Goal: Task Accomplishment & Management: Manage account settings

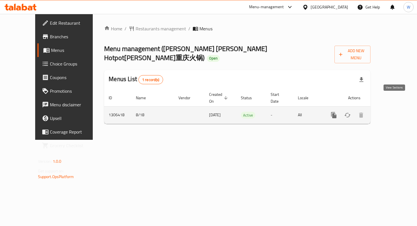
click at [378, 112] on icon "enhanced table" at bounding box center [374, 115] width 7 height 7
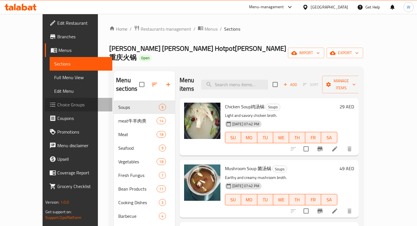
click at [57, 106] on span "Choice Groups" at bounding box center [82, 104] width 50 height 7
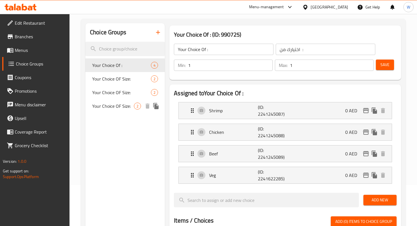
scroll to position [39, 0]
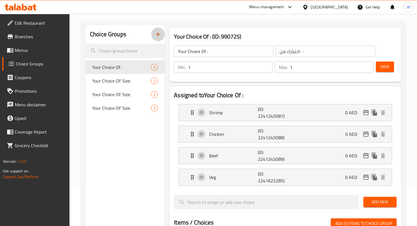
click at [161, 34] on button "button" at bounding box center [158, 34] width 14 height 14
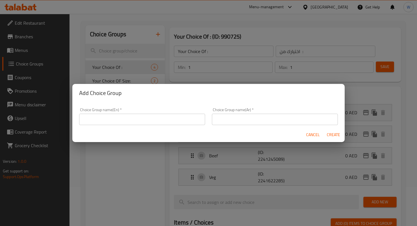
click at [114, 119] on input "text" at bounding box center [142, 119] width 126 height 11
type input "H"
type input "h"
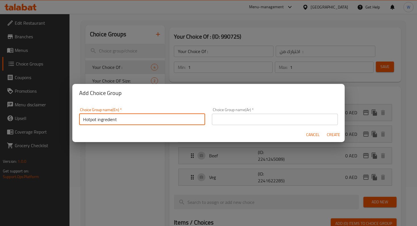
drag, startPoint x: 127, startPoint y: 118, endPoint x: 57, endPoint y: 109, distance: 70.5
click at [57, 109] on div "Add Choice Group Choice Group name(En)   * Hotpot ingredient Choice Group name(…" at bounding box center [208, 113] width 417 height 226
paste input "Ingredients:"
drag, startPoint x: 144, startPoint y: 121, endPoint x: 54, endPoint y: 118, distance: 89.6
click at [54, 118] on div "Add Choice Group Choice Group name(En)   * Hotpot Ingredients: Choice Group nam…" at bounding box center [208, 113] width 417 height 226
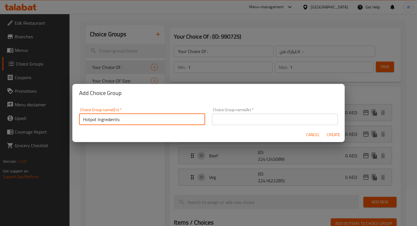
click at [139, 123] on input "Hotpot Ingredients:" at bounding box center [142, 119] width 126 height 11
type input "Hotpot Ingredients"
click at [221, 120] on input "text" at bounding box center [275, 119] width 126 height 11
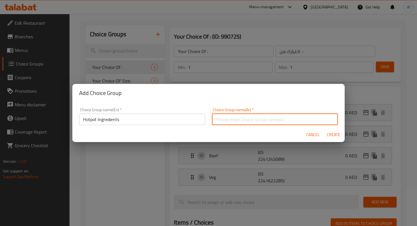
paste input "مكونات هوت بوت:"
type input "مكونات هوت بوت"
click at [336, 133] on span "Create" at bounding box center [333, 134] width 14 height 7
type input "Hotpot Ingredients"
type input "مكونات هوت بوت"
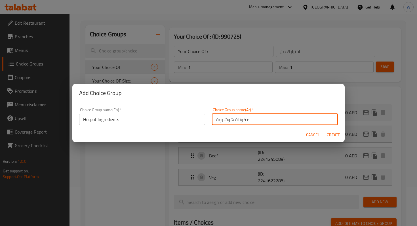
type input "0"
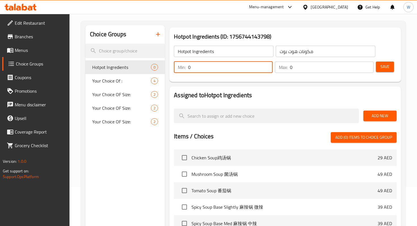
click at [230, 67] on input "0" at bounding box center [230, 66] width 84 height 11
type input "1"
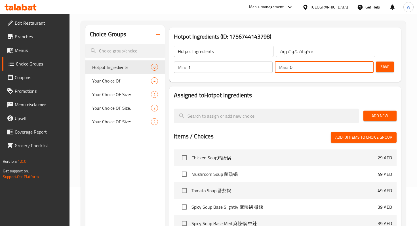
drag, startPoint x: 306, startPoint y: 69, endPoint x: 285, endPoint y: 69, distance: 21.5
click at [285, 69] on div "Max: 0 ​" at bounding box center [324, 66] width 99 height 11
type input "1"
click at [388, 68] on span "Save" at bounding box center [384, 66] width 9 height 7
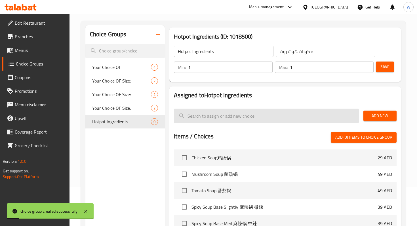
click at [225, 115] on input "search" at bounding box center [266, 116] width 184 height 14
click at [254, 114] on input "search" at bounding box center [266, 116] width 184 height 14
paste input "Raw (to cook at home)"
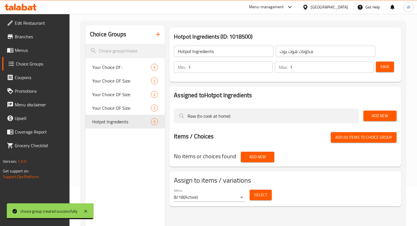
click at [376, 115] on span "Add New" at bounding box center [380, 115] width 24 height 7
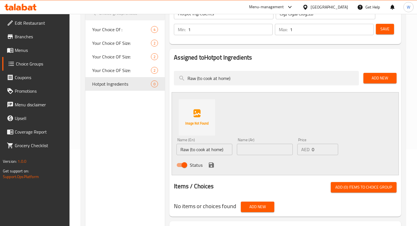
scroll to position [77, 0]
click at [210, 163] on icon "save" at bounding box center [211, 164] width 7 height 7
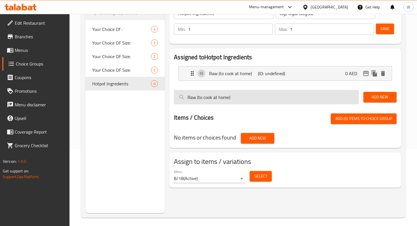
click at [330, 93] on input "Raw (to cook at home)" at bounding box center [266, 97] width 184 height 14
drag, startPoint x: 307, startPoint y: 98, endPoint x: 176, endPoint y: 95, distance: 131.2
click at [176, 95] on input "Raw (to cook at home)" at bounding box center [266, 97] width 184 height 14
paste input "Cooked (ready to eat"
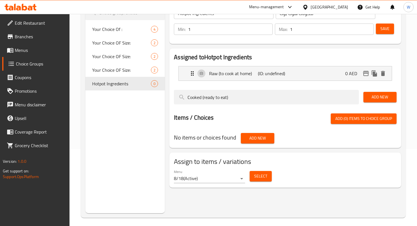
type input "Cooked (ready to eat)"
click at [381, 99] on span "Add New" at bounding box center [380, 97] width 24 height 7
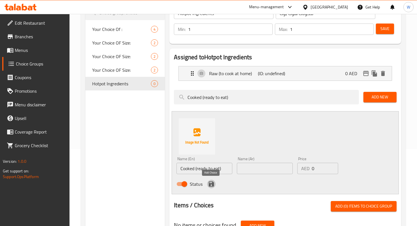
click at [211, 184] on icon "save" at bounding box center [211, 183] width 5 height 5
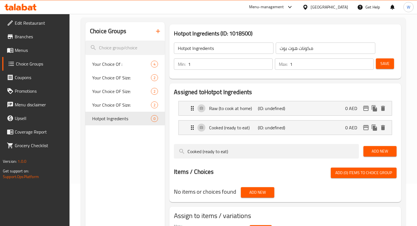
scroll to position [37, 0]
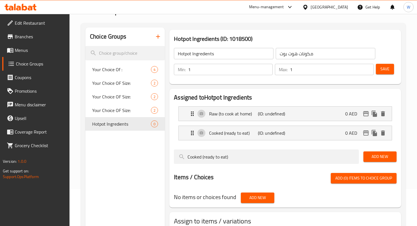
click at [386, 67] on span "Save" at bounding box center [384, 68] width 9 height 7
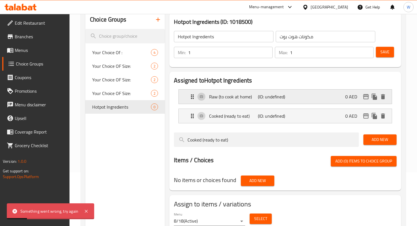
scroll to position [54, 0]
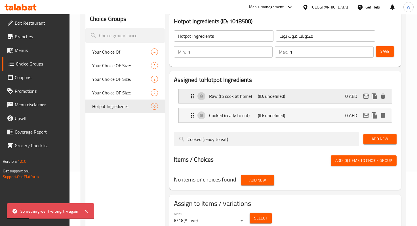
click at [275, 94] on p "(ID: undefined)" at bounding box center [274, 96] width 32 height 7
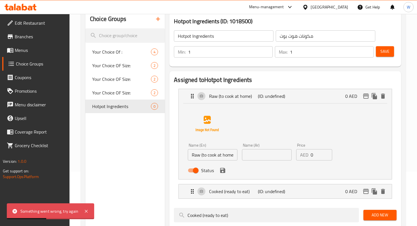
scroll to position [84, 0]
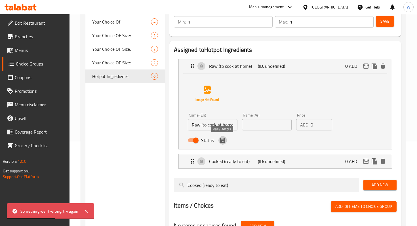
click at [225, 143] on icon "save" at bounding box center [222, 140] width 7 height 7
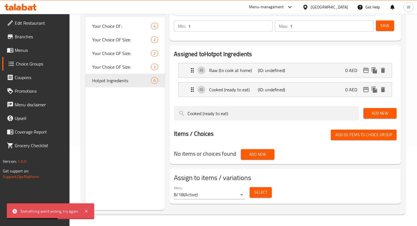
scroll to position [80, 0]
click at [226, 71] on p "Raw (to cook at home)" at bounding box center [233, 70] width 48 height 7
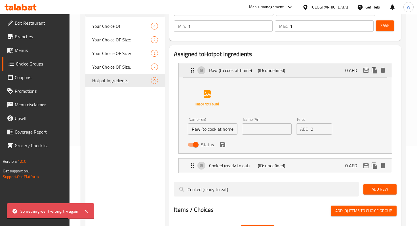
scroll to position [84, 0]
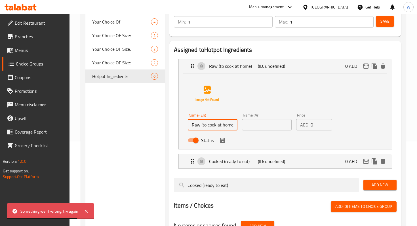
click at [202, 125] on input "Raw (to cook at home)" at bounding box center [213, 124] width 50 height 11
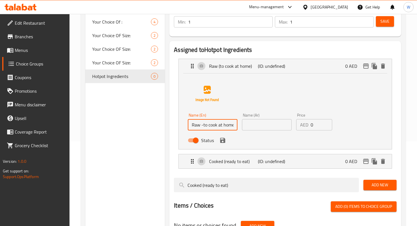
drag, startPoint x: 219, startPoint y: 125, endPoint x: 247, endPoint y: 126, distance: 28.3
click at [247, 126] on div "Name (En) Raw -to cook at home) Name (En) Name (Ar) Name (Ar) Price AED 0 Price…" at bounding box center [266, 129] width 162 height 37
drag, startPoint x: 232, startPoint y: 126, endPoint x: 263, endPoint y: 127, distance: 30.3
click at [263, 127] on div "Name (En) Raw -to cook at home) Name (En) Name (Ar) Name (Ar) Price AED 0 Price…" at bounding box center [266, 129] width 162 height 37
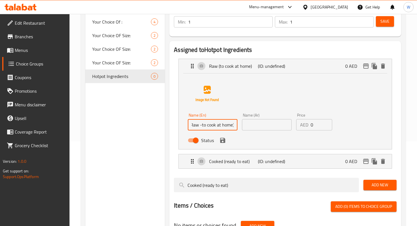
click at [235, 127] on input "Raw -to cook at home)" at bounding box center [213, 124] width 50 height 11
click at [226, 142] on div "Status" at bounding box center [266, 140] width 162 height 15
click at [223, 142] on icon "save" at bounding box center [222, 140] width 5 height 5
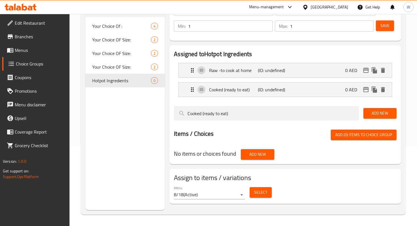
scroll to position [80, 0]
type input "Raw -to cook at home"
click at [222, 90] on p "Cooked (ready to eat)" at bounding box center [233, 89] width 48 height 7
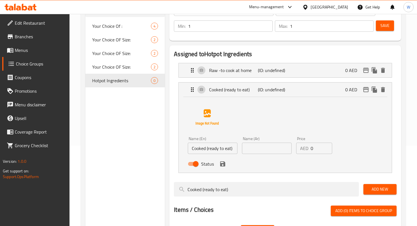
click at [208, 150] on input "Cooked (ready to eat)" at bounding box center [213, 148] width 50 height 11
click at [233, 149] on input "Cooked -ready to eat)" at bounding box center [213, 148] width 50 height 11
type input "Cooked -ready to eat"
click at [224, 167] on button "save" at bounding box center [222, 164] width 9 height 9
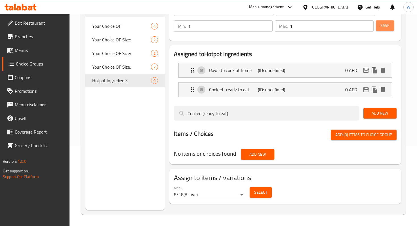
click at [386, 26] on span "Save" at bounding box center [384, 25] width 9 height 7
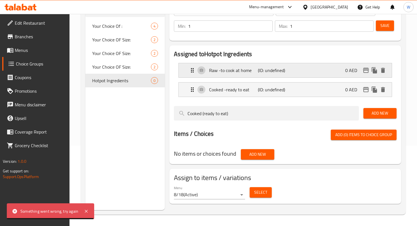
click at [230, 75] on div "Raw -to cook at home (ID: undefined) 0 AED" at bounding box center [287, 70] width 196 height 14
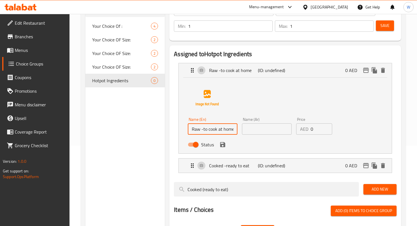
click at [201, 130] on input "Raw -to cook at home" at bounding box center [213, 128] width 50 height 11
click at [233, 130] on input "Raw (to cook at home" at bounding box center [213, 128] width 50 height 11
drag, startPoint x: 234, startPoint y: 129, endPoint x: 172, endPoint y: 129, distance: 62.3
click at [172, 129] on div "Assigned to Hotpot Ingredients Raw -to cook at home (ID: undefined) 0 AED Name …" at bounding box center [284, 142] width 231 height 195
type input "Raw (to cook at home)"
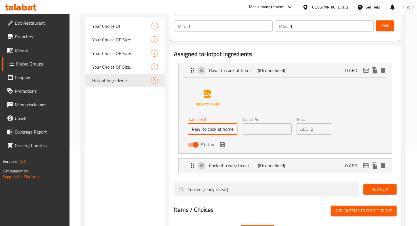
click at [261, 127] on input "text" at bounding box center [267, 128] width 50 height 11
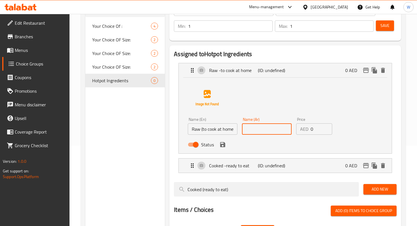
paste input "نيئة (للطبخ في المنزل)"
click at [222, 143] on icon "save" at bounding box center [222, 144] width 7 height 7
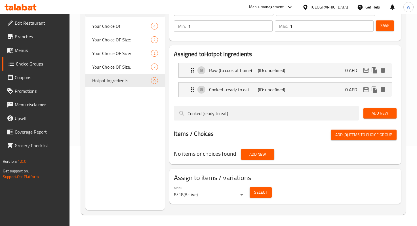
type input "نيئة (للطبخ في المنزل)"
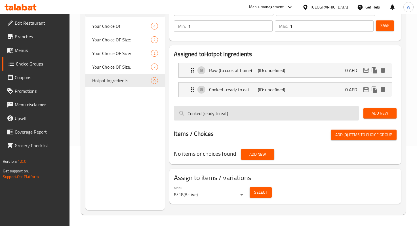
scroll to position [0, 0]
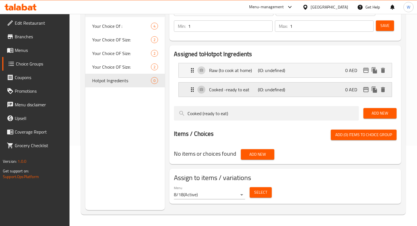
click at [213, 91] on p "Cooked -ready to eat" at bounding box center [233, 89] width 48 height 7
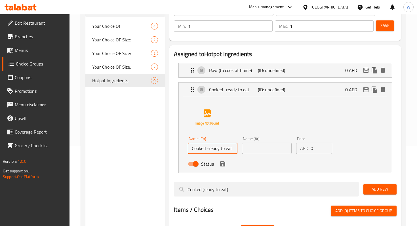
click at [207, 150] on input "Cooked -ready to eat" at bounding box center [213, 148] width 50 height 11
click at [235, 147] on input "Cooked (ready to eat" at bounding box center [213, 148] width 50 height 11
drag, startPoint x: 234, startPoint y: 147, endPoint x: 164, endPoint y: 147, distance: 70.6
click at [164, 147] on div "Choice Groups Your Choice Of : 4 Your Choice OF Size: 2 Your Choice OF Size: 2 …" at bounding box center [244, 133] width 318 height 298
type input "Cooked (ready to eat)"
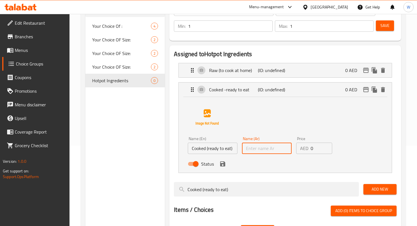
click at [265, 150] on input "text" at bounding box center [267, 148] width 50 height 11
paste input "مطبوخ (جاهز للأكل)"
click at [241, 163] on div "Status" at bounding box center [266, 163] width 162 height 15
click at [222, 164] on icon "save" at bounding box center [222, 163] width 7 height 7
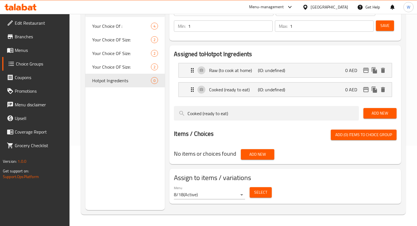
type input "مطبوخ (جاهز للأكل)"
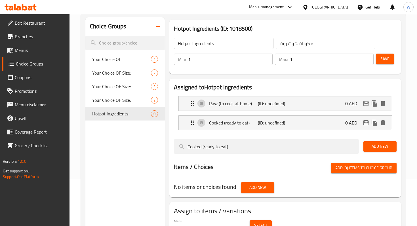
scroll to position [34, 0]
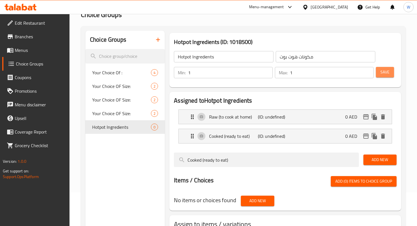
click at [381, 73] on span "Save" at bounding box center [384, 72] width 9 height 7
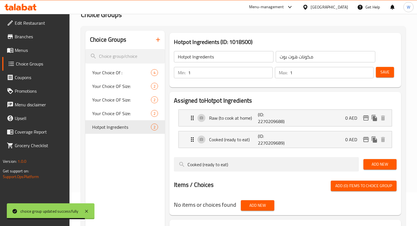
click at [34, 49] on span "Menus" at bounding box center [40, 50] width 50 height 7
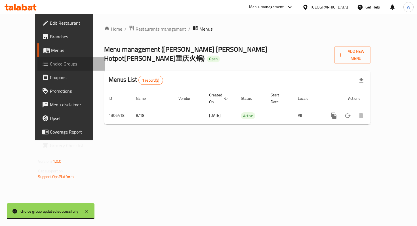
click at [50, 61] on span "Choice Groups" at bounding box center [75, 63] width 50 height 7
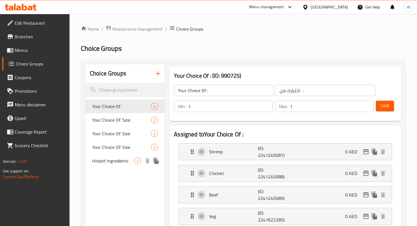
click at [110, 163] on span "Hotpot Ingredients" at bounding box center [113, 160] width 42 height 7
type input "Hotpot Ingredients"
type input "مكونات هوت بوت"
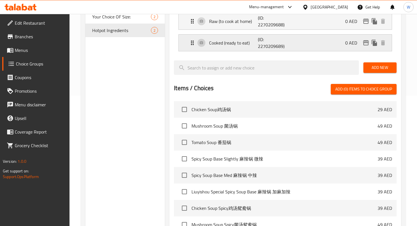
scroll to position [201, 0]
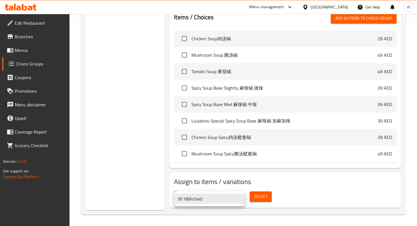
click at [280, 209] on div at bounding box center [208, 113] width 417 height 226
click at [252, 209] on div at bounding box center [208, 113] width 417 height 226
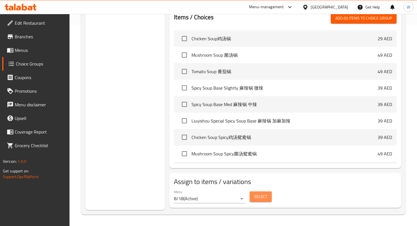
click at [261, 198] on span "Select" at bounding box center [260, 196] width 13 height 7
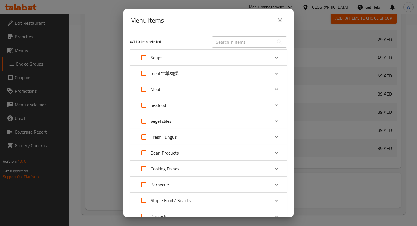
click at [143, 76] on input "Expand" at bounding box center [144, 74] width 14 height 14
checkbox input "true"
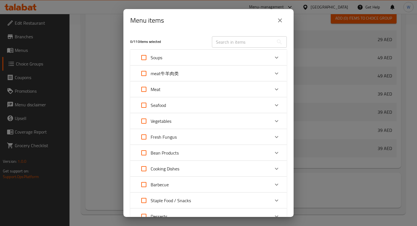
checkbox input "true"
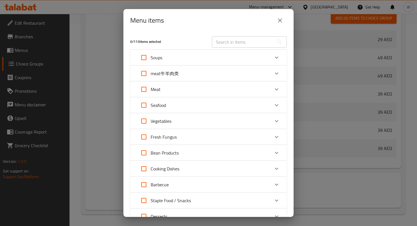
checkbox input "true"
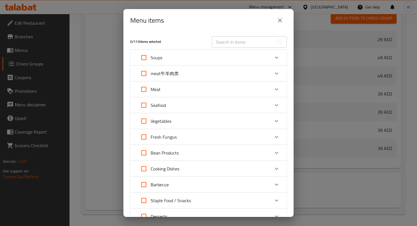
checkbox input "true"
click at [142, 90] on input "Expand" at bounding box center [144, 89] width 14 height 14
checkbox input "true"
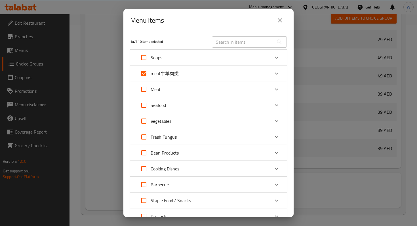
checkbox input "true"
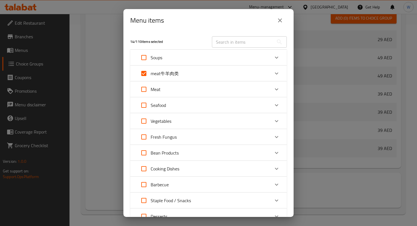
checkbox input "true"
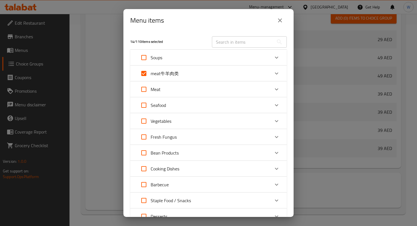
checkbox input "true"
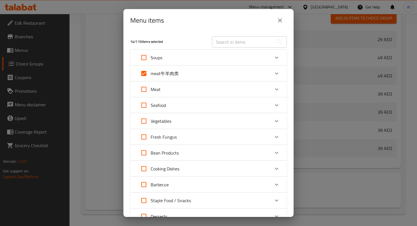
checkbox input "true"
click at [142, 105] on input "Expand" at bounding box center [144, 105] width 14 height 14
checkbox input "true"
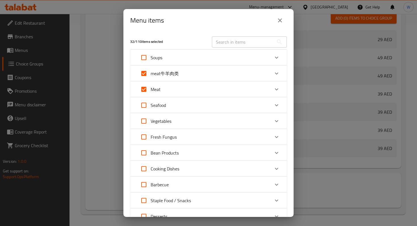
checkbox input "true"
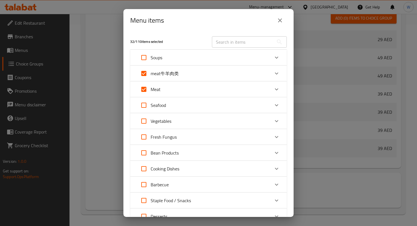
checkbox input "true"
click at [143, 123] on input "Expand" at bounding box center [144, 121] width 14 height 14
checkbox input "true"
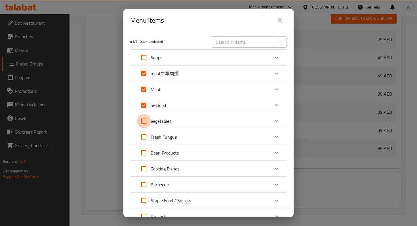
checkbox input "true"
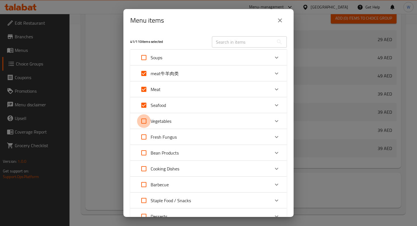
checkbox input "true"
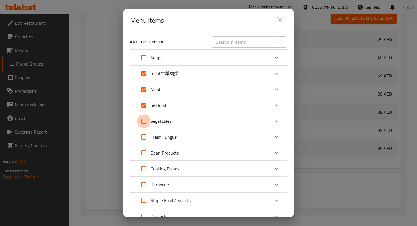
checkbox input "true"
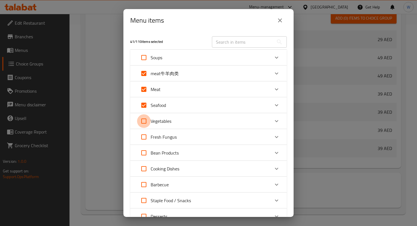
checkbox input "true"
click at [144, 138] on input "Expand" at bounding box center [144, 137] width 14 height 14
checkbox input "true"
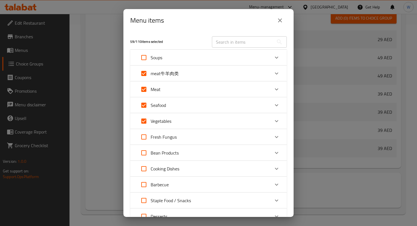
checkbox input "true"
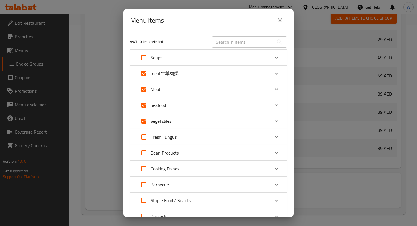
checkbox input "true"
click at [145, 153] on input "Expand" at bounding box center [144, 153] width 14 height 14
checkbox input "true"
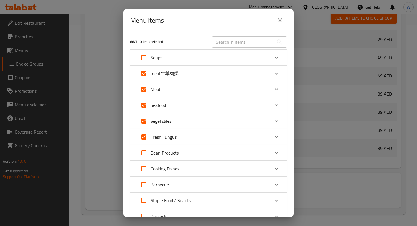
checkbox input "true"
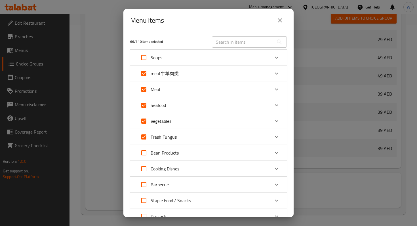
checkbox input "true"
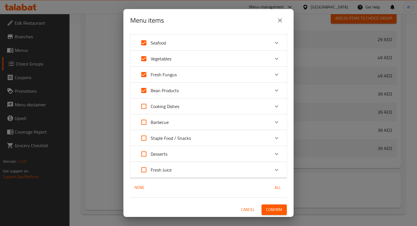
scroll to position [63, 0]
click at [269, 209] on span "Confirm" at bounding box center [274, 209] width 16 height 7
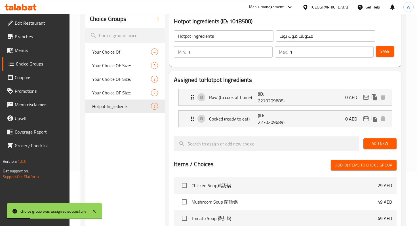
scroll to position [54, 0]
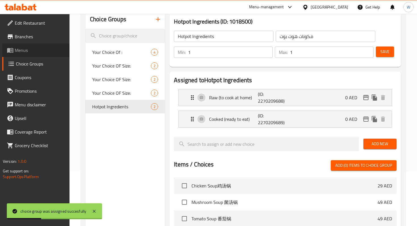
click at [43, 48] on span "Menus" at bounding box center [40, 50] width 50 height 7
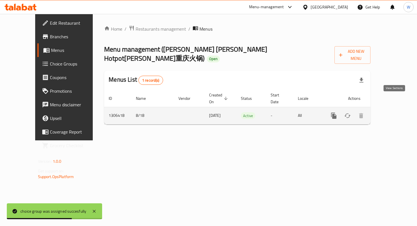
click at [378, 112] on icon "enhanced table" at bounding box center [374, 115] width 7 height 7
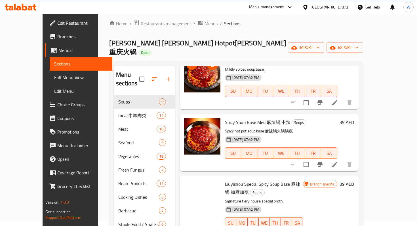
scroll to position [345, 0]
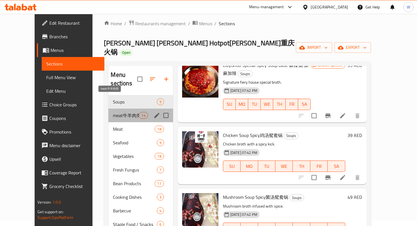
click at [113, 112] on span "meat牛羊肉类" at bounding box center [126, 115] width 26 height 7
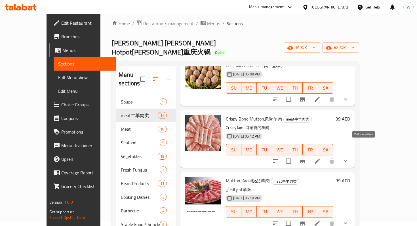
click at [320, 158] on icon at bounding box center [316, 161] width 7 height 7
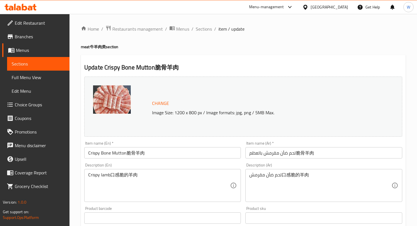
click at [28, 23] on span "Edit Restaurant" at bounding box center [40, 23] width 50 height 7
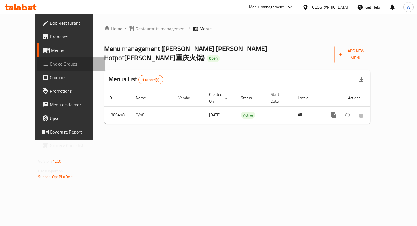
click at [50, 66] on span "Choice Groups" at bounding box center [75, 63] width 50 height 7
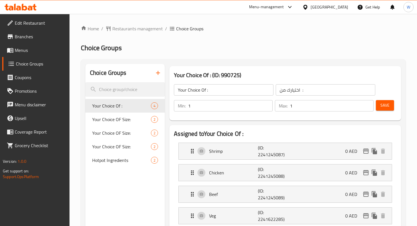
click at [160, 72] on icon "button" at bounding box center [157, 72] width 7 height 7
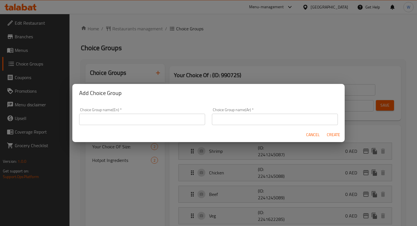
click at [146, 122] on input "text" at bounding box center [142, 119] width 126 height 11
type input "h"
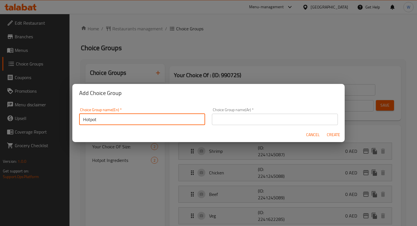
drag, startPoint x: 114, startPoint y: 119, endPoint x: 41, endPoint y: 112, distance: 73.4
click at [41, 113] on div "Add Choice Group Choice Group name(En)   * Hotpot Choice Group name(En) * Choic…" at bounding box center [208, 113] width 417 height 226
paste input "Set"
drag, startPoint x: 124, startPoint y: 119, endPoint x: 56, endPoint y: 118, distance: 67.7
click at [56, 118] on div "Add Choice Group Choice Group name(En)   * Hotpot Set Choice Group name(En) * C…" at bounding box center [208, 113] width 417 height 226
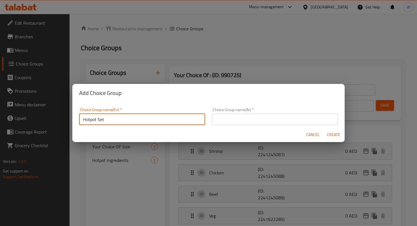
type input "Hotpot Set"
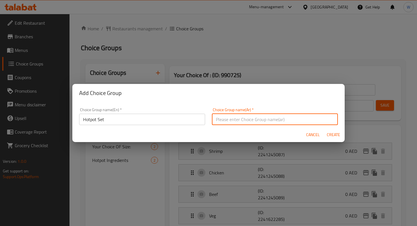
click at [224, 117] on input "text" at bounding box center [275, 119] width 126 height 11
paste input "مجموعة هوتبوت"
type input "مجموعة هوتبوت"
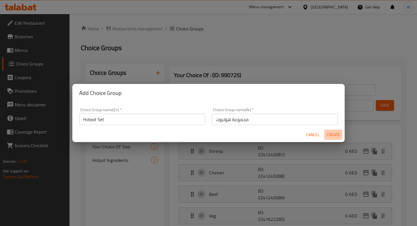
click at [334, 135] on span "Create" at bounding box center [333, 134] width 14 height 7
type input "Hotpot Set"
type input "مجموعة هوتبوت"
type input "0"
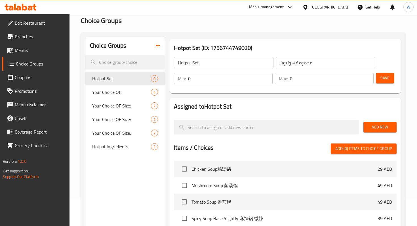
scroll to position [33, 0]
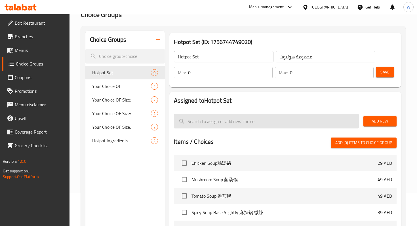
click at [200, 120] on input "search" at bounding box center [266, 121] width 184 height 14
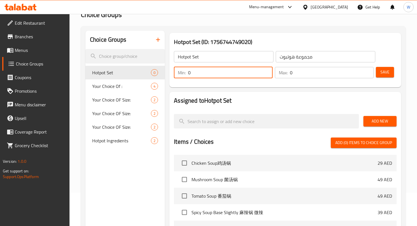
drag, startPoint x: 204, startPoint y: 77, endPoint x: 191, endPoint y: 77, distance: 12.8
click at [191, 77] on input "0" at bounding box center [230, 72] width 84 height 11
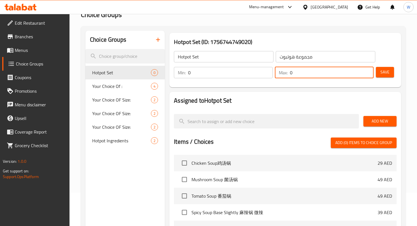
drag, startPoint x: 303, startPoint y: 72, endPoint x: 282, endPoint y: 72, distance: 20.1
click at [282, 72] on div "Max: 0 ​" at bounding box center [324, 72] width 99 height 11
type input "2"
click at [300, 107] on nav at bounding box center [285, 107] width 222 height 5
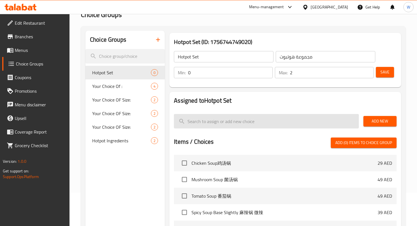
click at [307, 124] on input "search" at bounding box center [266, 121] width 184 height 14
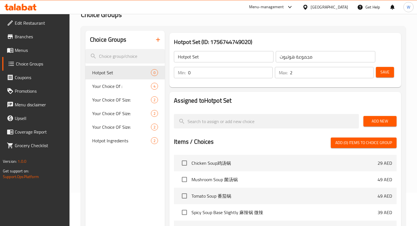
paste input "Pot"
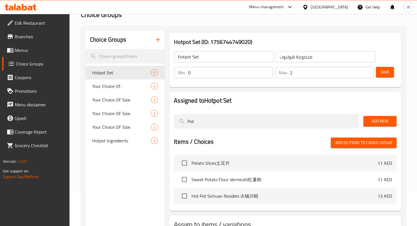
type input "Pot"
click at [375, 124] on span "Add New" at bounding box center [380, 121] width 24 height 7
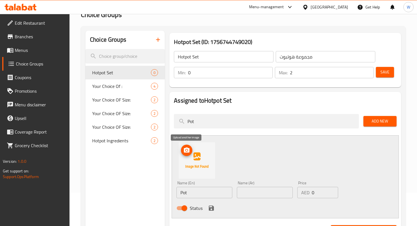
click at [185, 152] on icon "upload picture" at bounding box center [187, 149] width 6 height 5
click at [199, 161] on img at bounding box center [197, 160] width 36 height 36
click at [186, 151] on icon "upload picture" at bounding box center [186, 150] width 7 height 7
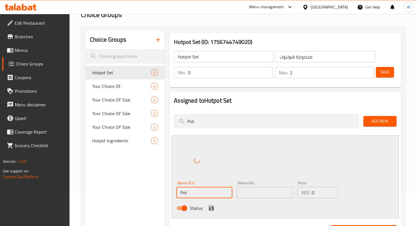
drag, startPoint x: 194, startPoint y: 192, endPoint x: 160, endPoint y: 192, distance: 34.9
click at [160, 192] on div "Choice Groups Hotpot Set 0 Your Choice Of : 4 Your Choice OF Size: 2 Your Choic…" at bounding box center [244, 186] width 318 height 310
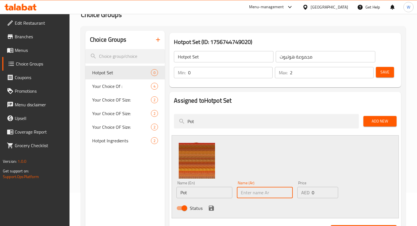
click at [263, 198] on input "text" at bounding box center [265, 192] width 56 height 11
paste input "وعاء"
type input "وعاء"
click at [313, 194] on input "0" at bounding box center [324, 192] width 26 height 11
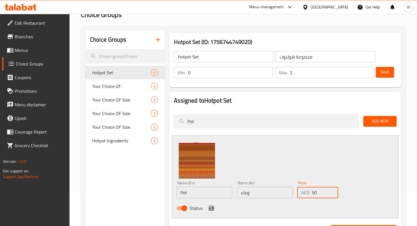
type input "50"
click at [340, 162] on div "https://images.deliveryhero.io/image-nocache/talabat/MenuItems/thumb/WechatIMG8…" at bounding box center [284, 176] width 227 height 83
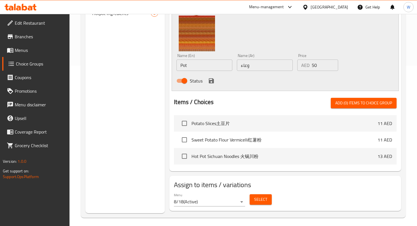
click at [209, 82] on icon "save" at bounding box center [211, 80] width 5 height 5
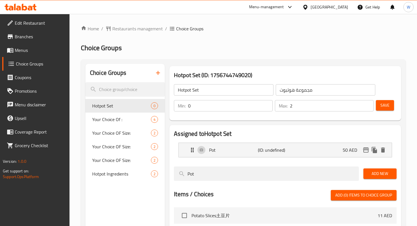
scroll to position [17, 0]
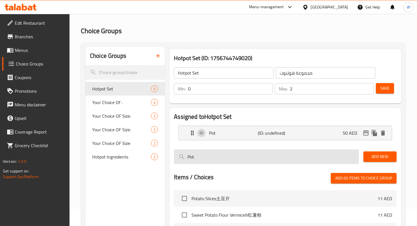
click at [269, 154] on input "Pot" at bounding box center [266, 156] width 184 height 14
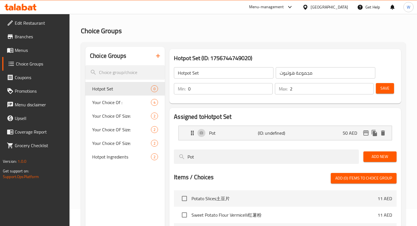
drag, startPoint x: 221, startPoint y: 156, endPoint x: 165, endPoint y: 156, distance: 55.5
click at [165, 156] on div "Hotpot Set (ID: 1756744749020) Hotpot Set ​ مجموعة هوتبوت ​ Min: 0 ​ Max: 2 ​ S…" at bounding box center [284, 167] width 238 height 241
paste input "Induction Cooker"
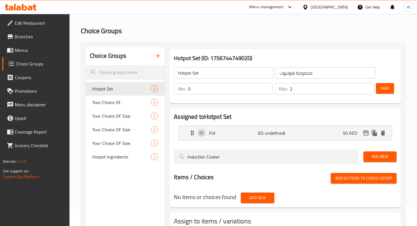
type input "Induction Cooker"
click at [385, 157] on span "Add New" at bounding box center [380, 156] width 24 height 7
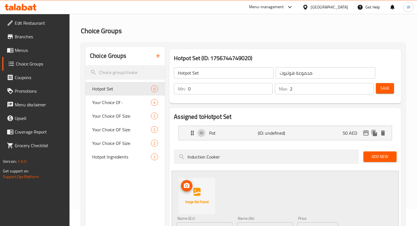
click at [189, 189] on button "upload picture" at bounding box center [186, 185] width 11 height 11
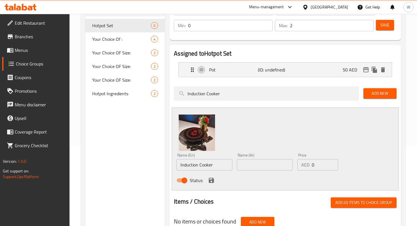
scroll to position [84, 0]
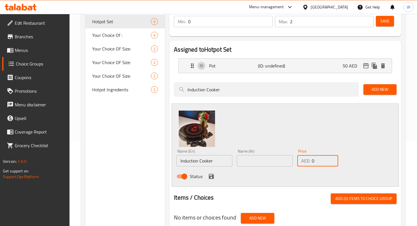
drag, startPoint x: 316, startPoint y: 163, endPoint x: 307, endPoint y: 162, distance: 9.1
click at [307, 163] on div "AED 0 Price" at bounding box center [317, 160] width 41 height 11
type input "100"
click at [211, 174] on icon "save" at bounding box center [211, 176] width 7 height 7
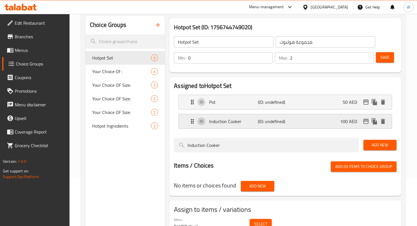
scroll to position [36, 0]
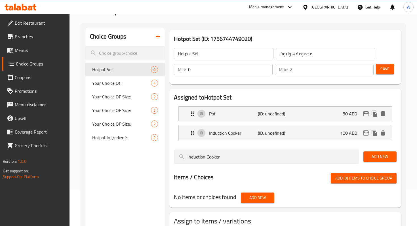
click at [384, 71] on span "Save" at bounding box center [384, 68] width 9 height 7
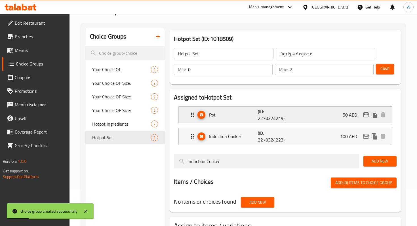
click at [255, 116] on p "Pot" at bounding box center [233, 114] width 48 height 7
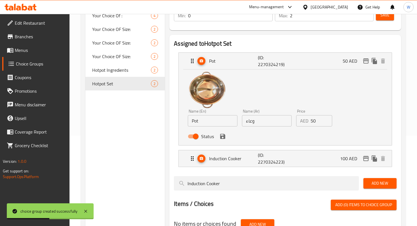
scroll to position [99, 0]
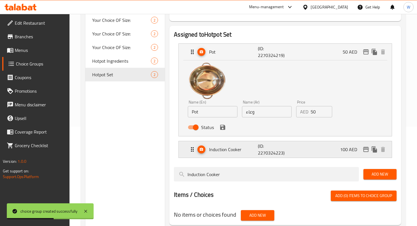
click at [230, 146] on p "Induction Cooker" at bounding box center [233, 149] width 48 height 7
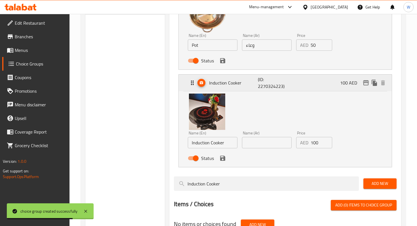
scroll to position [232, 0]
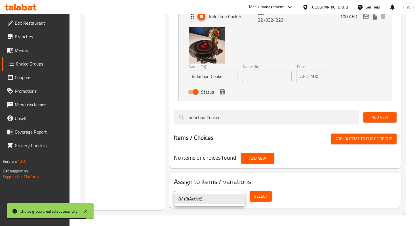
click at [260, 196] on div at bounding box center [208, 113] width 417 height 226
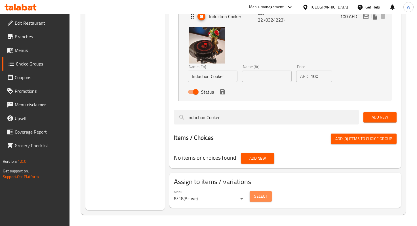
click at [260, 197] on span "Select" at bounding box center [260, 196] width 13 height 7
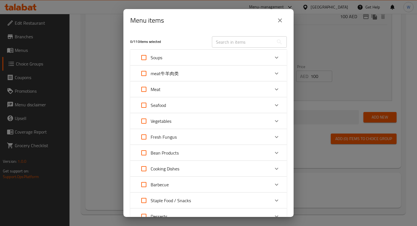
click at [143, 58] on input "Expand" at bounding box center [144, 58] width 14 height 14
checkbox input "true"
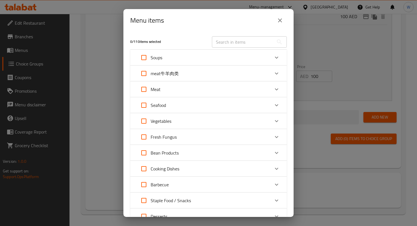
checkbox input "true"
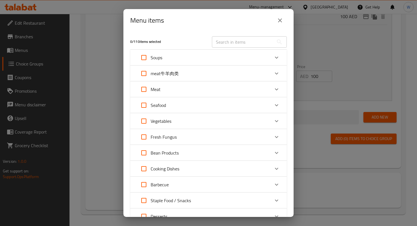
checkbox input "true"
click at [277, 57] on icon "Expand" at bounding box center [276, 57] width 7 height 7
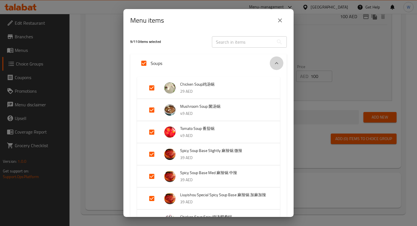
click at [277, 63] on icon "Expand" at bounding box center [276, 63] width 3 height 2
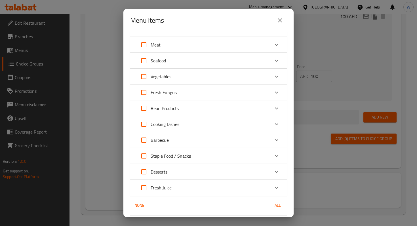
scroll to position [63, 0]
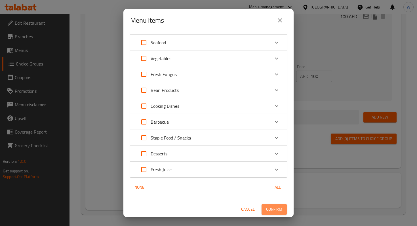
click at [280, 209] on span "Confirm" at bounding box center [274, 209] width 16 height 7
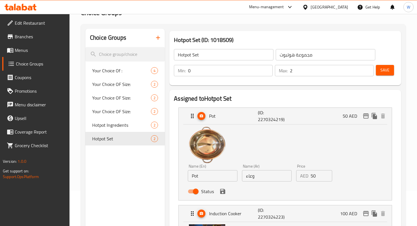
scroll to position [0, 0]
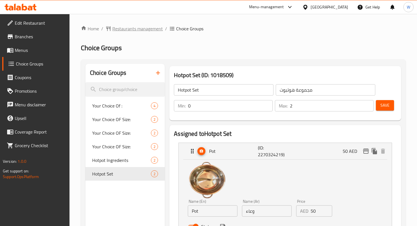
click at [123, 29] on span "Restaurants management" at bounding box center [137, 28] width 50 height 7
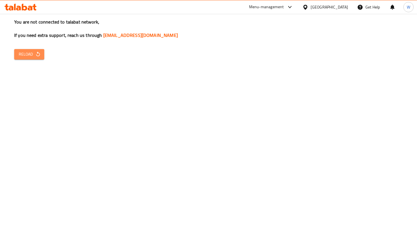
click at [24, 53] on span "Reload" at bounding box center [29, 54] width 21 height 7
drag, startPoint x: 0, startPoint y: 0, endPoint x: 19, endPoint y: 53, distance: 55.9
click at [22, 53] on span "Reload" at bounding box center [29, 54] width 21 height 7
click at [25, 51] on span "Reload" at bounding box center [29, 54] width 21 height 7
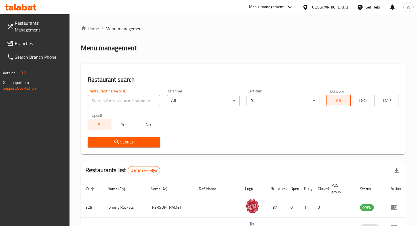
click at [118, 99] on input "search" at bounding box center [124, 100] width 73 height 11
type input "feng house"
click at [114, 141] on icon "submit" at bounding box center [116, 142] width 7 height 7
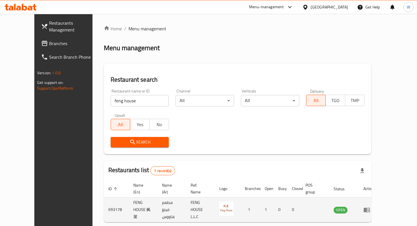
click at [370, 207] on icon "enhanced table" at bounding box center [366, 209] width 7 height 7
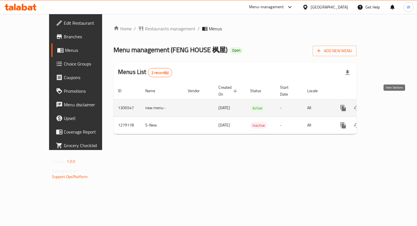
click at [387, 105] on icon "enhanced table" at bounding box center [383, 108] width 7 height 7
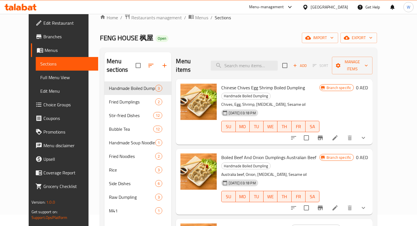
scroll to position [15, 0]
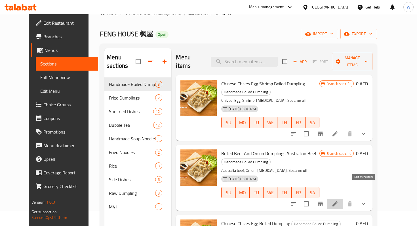
click at [338, 200] on icon at bounding box center [334, 203] width 7 height 7
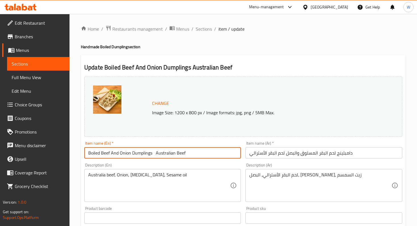
click at [154, 155] on input "Boiled Beef And Onion Dumplings Australian Beef" at bounding box center [162, 152] width 156 height 11
click at [156, 152] on input "Boiled Beef And Onion Dumplings （ Australian Beef" at bounding box center [162, 152] width 156 height 11
click at [193, 151] on input "Boiled Beef And Onion Dumplings ( Australian Beef" at bounding box center [162, 152] width 156 height 11
click at [156, 153] on input "Boiled Beef And Onion Dumplings ( Australian Beef)" at bounding box center [162, 152] width 156 height 11
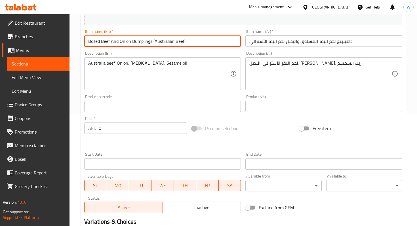
scroll to position [195, 0]
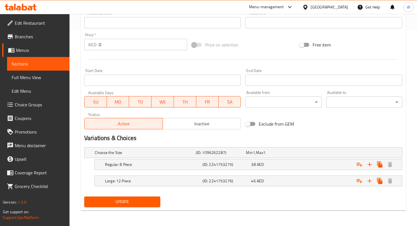
type input "Boiled Beef And Onion Dumplings (Australian Beef)"
click at [133, 203] on span "Update" at bounding box center [122, 201] width 67 height 7
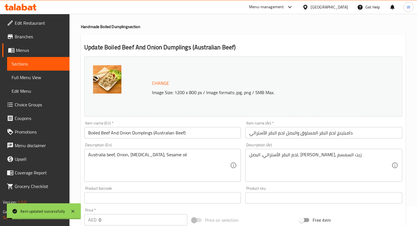
scroll to position [0, 0]
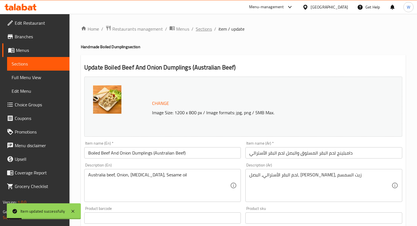
click at [205, 27] on span "Sections" at bounding box center [204, 29] width 16 height 7
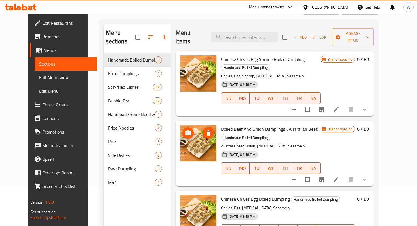
scroll to position [37, 0]
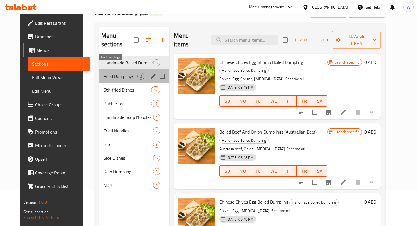
click at [121, 73] on span "Fried Dumplings" at bounding box center [120, 76] width 34 height 7
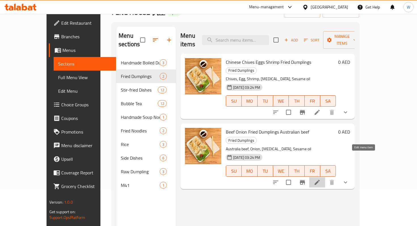
click at [320, 179] on icon at bounding box center [316, 182] width 7 height 7
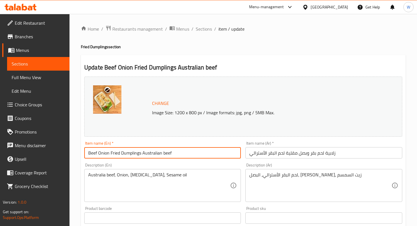
click at [141, 153] on input "Beef Onion Fried Dumplings Australian beef" at bounding box center [162, 152] width 156 height 11
click at [199, 154] on input "Beef Onion Fried Dumplings (Australian beef" at bounding box center [162, 152] width 156 height 11
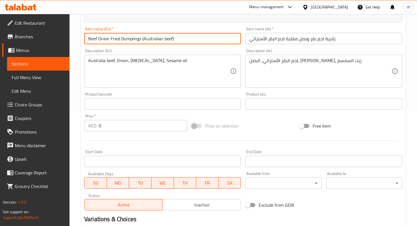
scroll to position [195, 0]
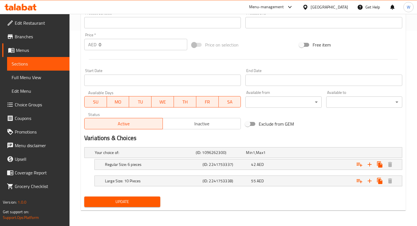
type input "Beef Onion Fried Dumplings (Australian beef)"
click at [144, 200] on span "Update" at bounding box center [122, 201] width 67 height 7
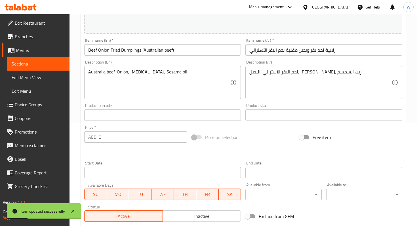
scroll to position [0, 0]
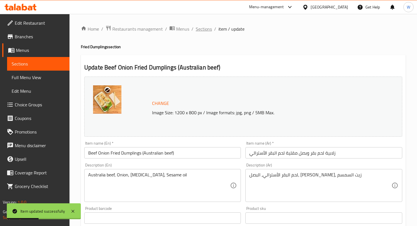
click at [209, 29] on span "Sections" at bounding box center [204, 29] width 16 height 7
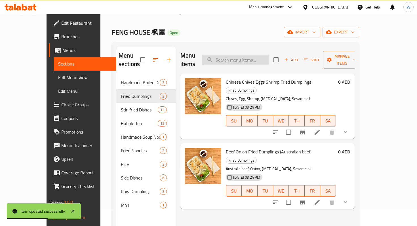
scroll to position [20, 0]
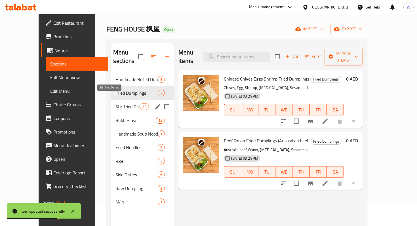
click at [115, 103] on span "Stir-fried Dishes" at bounding box center [127, 106] width 24 height 7
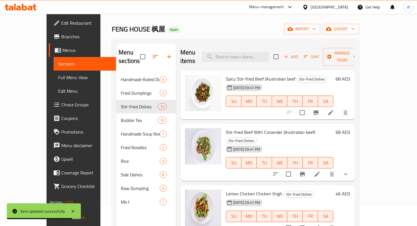
click at [334, 109] on icon at bounding box center [330, 112] width 7 height 7
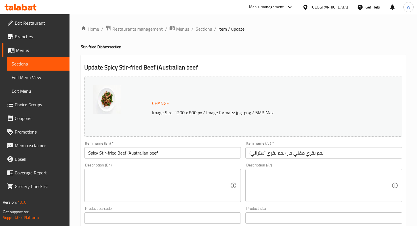
click at [176, 152] on input "Spicy Stir-fried Beef (Australian beef" at bounding box center [162, 152] width 156 height 11
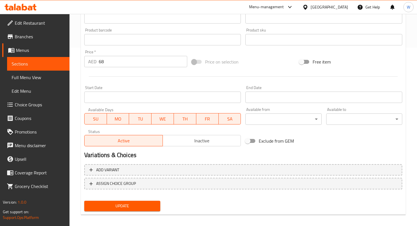
scroll to position [183, 0]
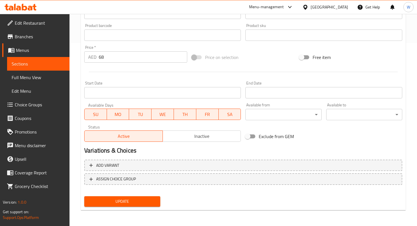
type input "Spicy Stir-fried Beef (Australian beef)"
click at [137, 203] on span "Update" at bounding box center [122, 201] width 67 height 7
click at [120, 200] on span "Update" at bounding box center [122, 201] width 67 height 7
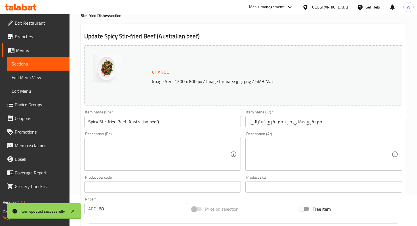
scroll to position [0, 0]
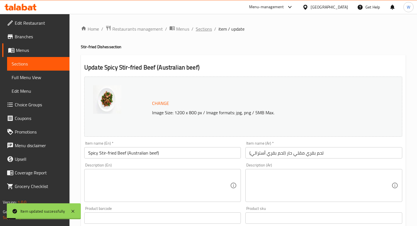
click at [201, 28] on span "Sections" at bounding box center [204, 29] width 16 height 7
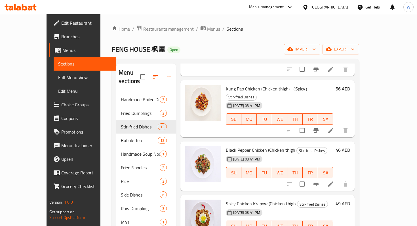
scroll to position [295, 0]
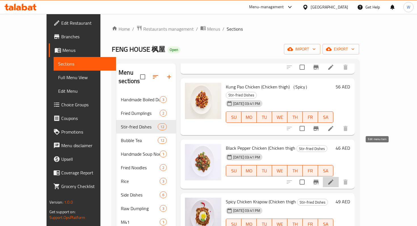
click at [334, 179] on icon at bounding box center [330, 182] width 7 height 7
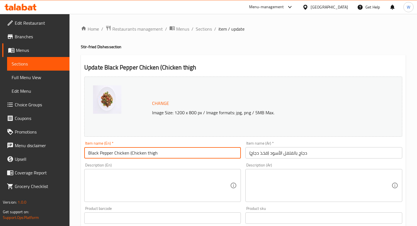
click at [180, 154] on input "Black Pepper Chicken (Chicken thigh" at bounding box center [162, 152] width 156 height 11
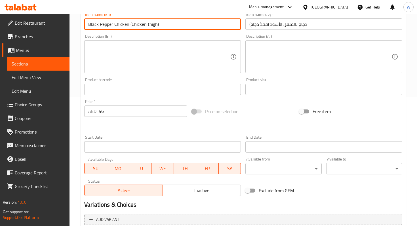
scroll to position [183, 0]
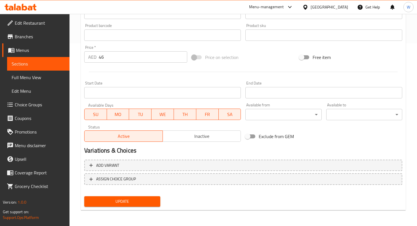
type input "Black Pepper Chicken (Chicken thigh)"
click at [150, 199] on span "Update" at bounding box center [122, 201] width 67 height 7
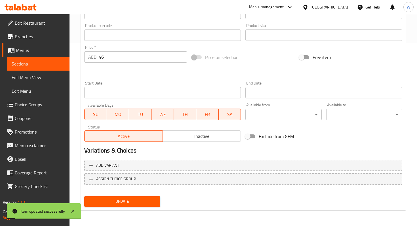
scroll to position [0, 0]
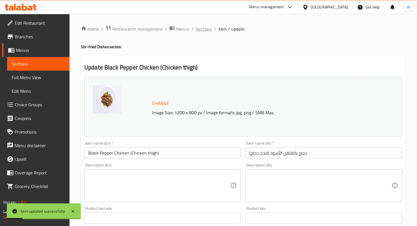
click at [206, 31] on span "Sections" at bounding box center [204, 29] width 16 height 7
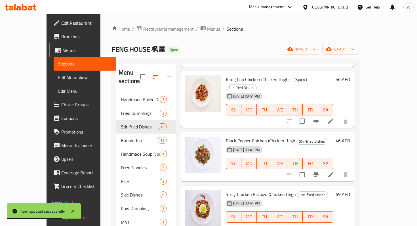
scroll to position [317, 0]
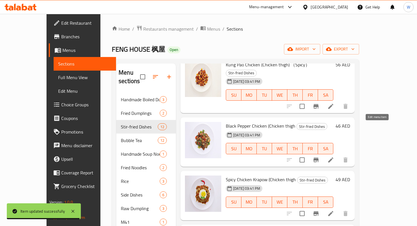
click at [333, 157] on icon at bounding box center [330, 159] width 5 height 5
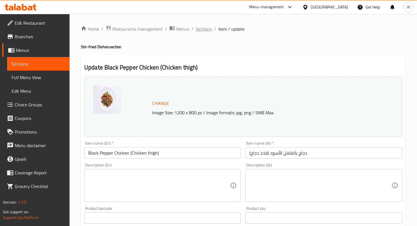
click at [207, 29] on span "Sections" at bounding box center [204, 29] width 16 height 7
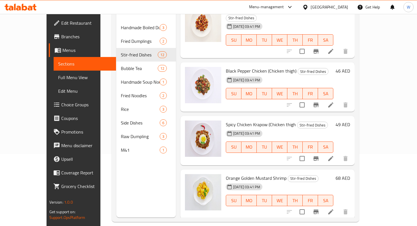
scroll to position [300, 0]
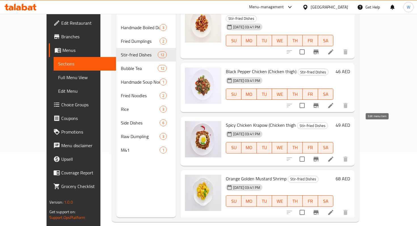
click at [333, 156] on icon at bounding box center [330, 158] width 5 height 5
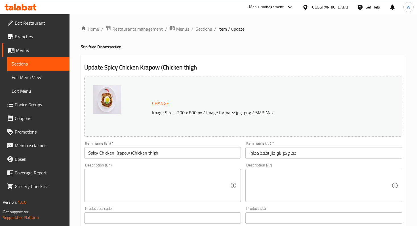
click at [177, 151] on input "Spicy Chicken Krapow (Chicken thigh" at bounding box center [162, 152] width 156 height 11
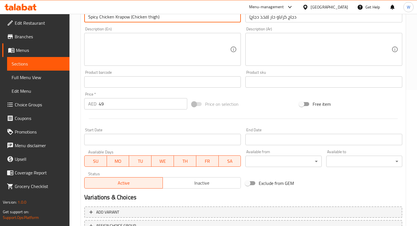
scroll to position [183, 0]
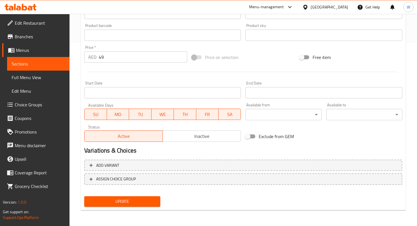
type input "Spicy Chicken Krapow (Chicken thigh)"
click at [132, 204] on span "Update" at bounding box center [122, 201] width 67 height 7
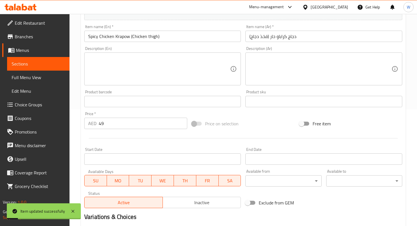
scroll to position [0, 0]
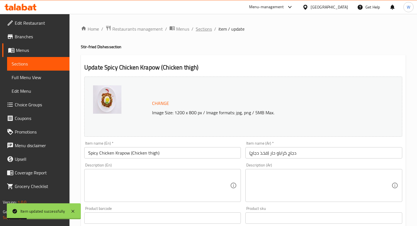
click at [205, 29] on span "Sections" at bounding box center [204, 29] width 16 height 7
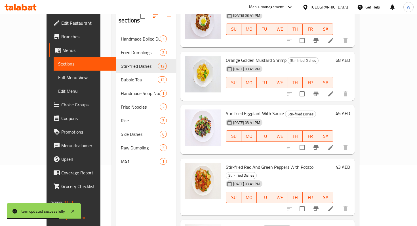
scroll to position [79, 0]
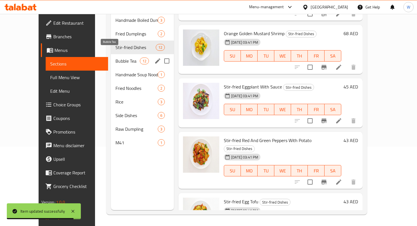
click at [115, 58] on span "Bubble Tea" at bounding box center [127, 61] width 24 height 7
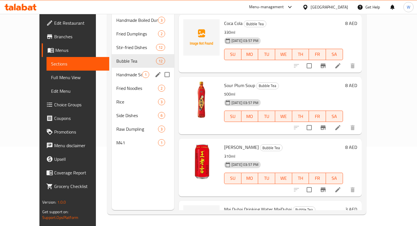
click at [116, 71] on span "Handmade Soup Noodles" at bounding box center [129, 74] width 26 height 7
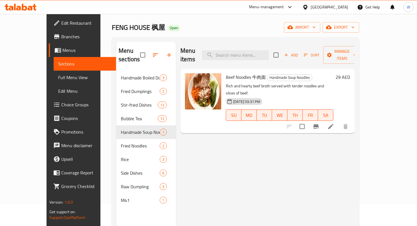
scroll to position [15, 0]
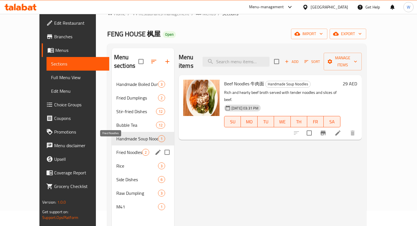
click at [116, 149] on span "Fried Noodles" at bounding box center [129, 152] width 26 height 7
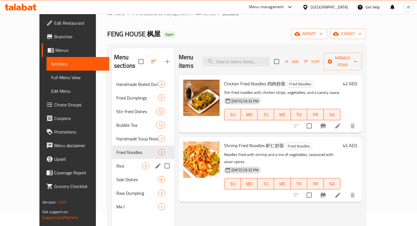
click at [112, 164] on div "Rice 3" at bounding box center [143, 166] width 62 height 14
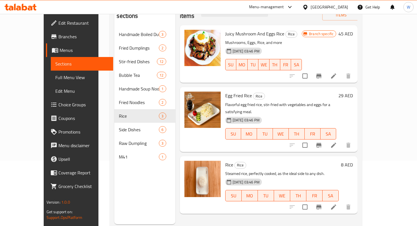
scroll to position [79, 0]
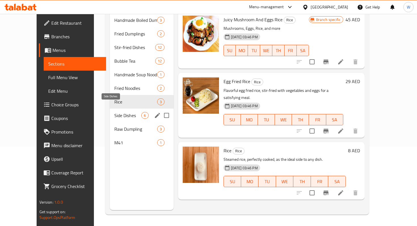
click at [114, 112] on span "Side Dishes" at bounding box center [127, 115] width 27 height 7
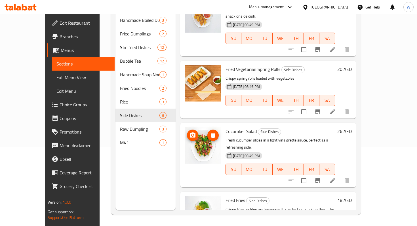
scroll to position [160, 0]
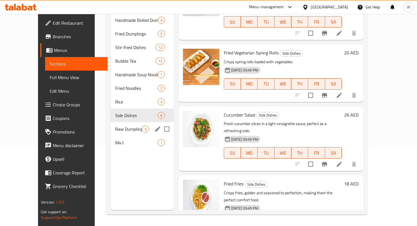
click at [115, 126] on span "Raw Dumpling" at bounding box center [128, 129] width 26 height 7
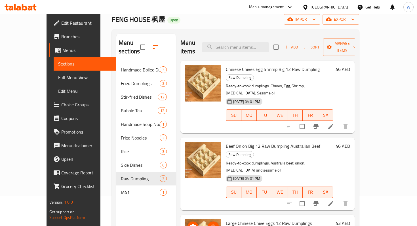
scroll to position [27, 0]
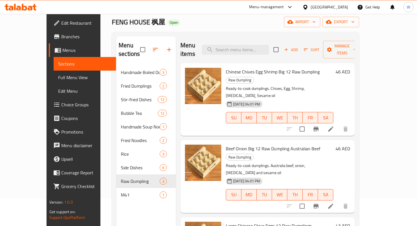
click at [334, 203] on icon at bounding box center [330, 206] width 7 height 7
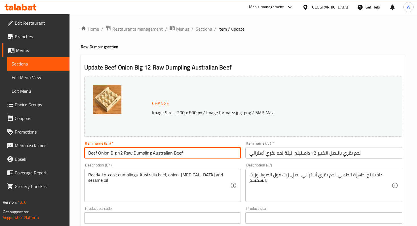
click at [152, 154] on input "Beef Onion Big 12 Raw Dumpling Australian Beef" at bounding box center [162, 152] width 156 height 11
click at [196, 156] on input "Beef Onion Big 12 Raw Dumpling (Australian Beef" at bounding box center [162, 152] width 156 height 11
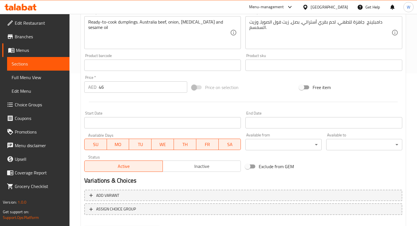
scroll to position [183, 0]
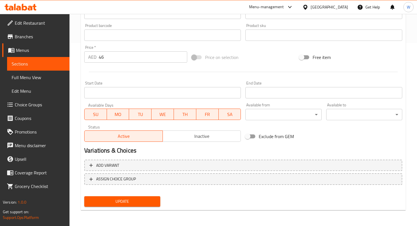
type input "Beef Onion Big 12 Raw Dumpling (Australian Beef)"
click at [123, 204] on span "Update" at bounding box center [122, 201] width 67 height 7
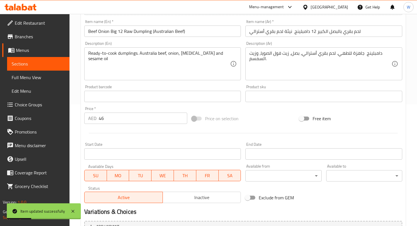
scroll to position [0, 0]
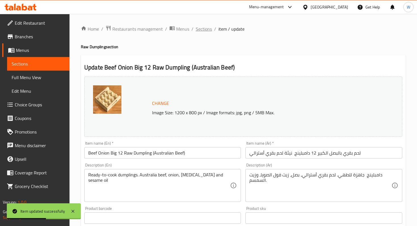
click at [203, 27] on span "Sections" at bounding box center [204, 29] width 16 height 7
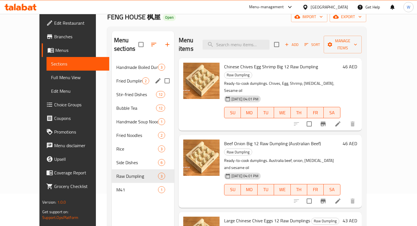
scroll to position [7, 0]
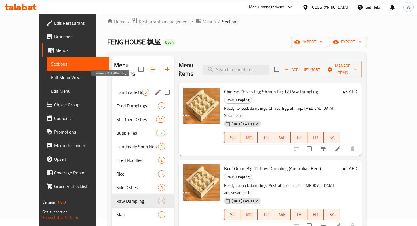
click at [119, 89] on span "Handmade Boiled Dumpling" at bounding box center [129, 92] width 26 height 7
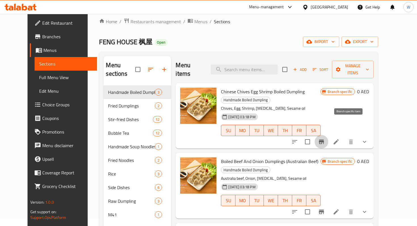
click at [324, 139] on icon "Branch-specific-item" at bounding box center [320, 141] width 5 height 5
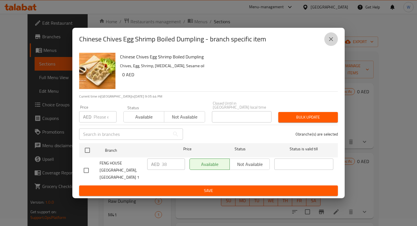
click at [332, 41] on icon "close" at bounding box center [331, 39] width 4 height 4
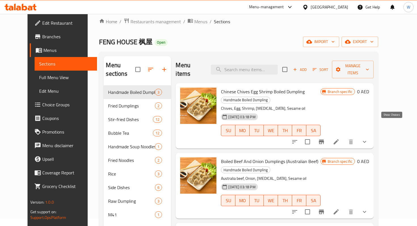
click at [368, 138] on icon "show more" at bounding box center [364, 141] width 7 height 7
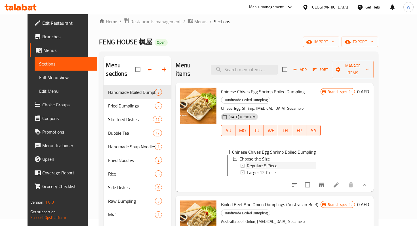
click at [273, 162] on div "Regular: 8 Piece" at bounding box center [281, 165] width 69 height 7
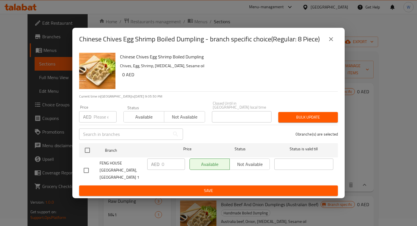
click at [332, 43] on icon "close" at bounding box center [330, 39] width 7 height 7
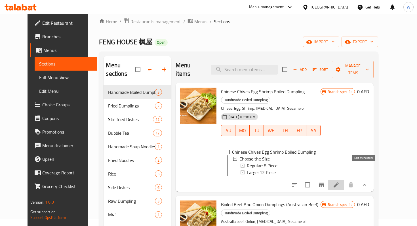
click at [338, 182] on icon at bounding box center [335, 184] width 5 height 5
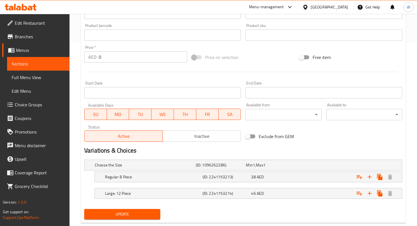
scroll to position [195, 0]
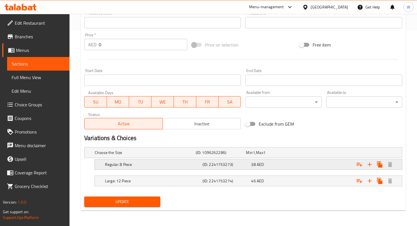
click at [322, 154] on div "Expand" at bounding box center [345, 152] width 101 height 2
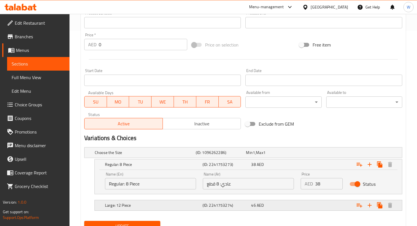
click at [314, 154] on div "Expand" at bounding box center [345, 152] width 101 height 2
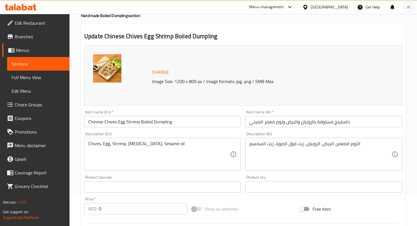
scroll to position [0, 0]
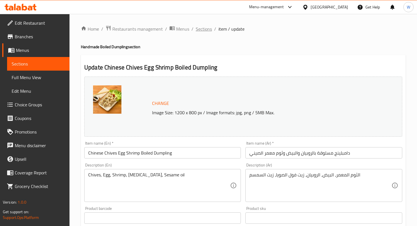
click at [199, 28] on span "Sections" at bounding box center [204, 29] width 16 height 7
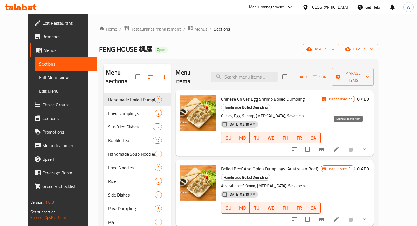
click at [328, 142] on button "Branch-specific-item" at bounding box center [321, 149] width 14 height 14
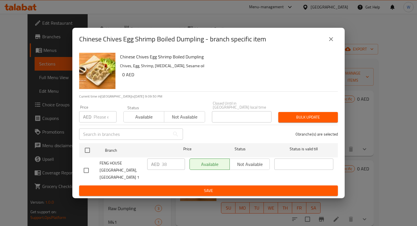
click at [86, 170] on input "checkbox" at bounding box center [86, 170] width 12 height 12
checkbox input "true"
drag, startPoint x: 170, startPoint y: 166, endPoint x: 160, endPoint y: 166, distance: 9.9
click at [160, 166] on div "AED 38 ​" at bounding box center [166, 163] width 38 height 11
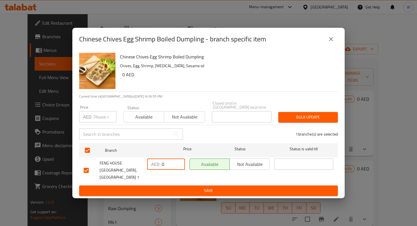
type input "0"
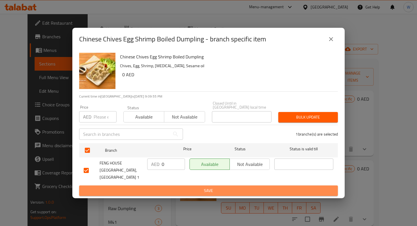
click at [239, 187] on span "Save" at bounding box center [208, 190] width 249 height 7
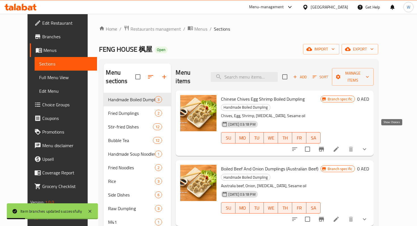
click at [368, 146] on icon "show more" at bounding box center [364, 149] width 7 height 7
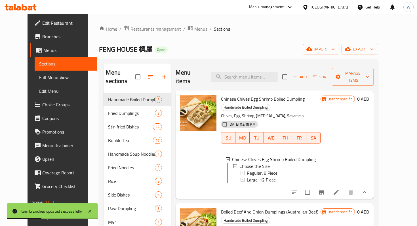
click at [339, 189] on icon at bounding box center [335, 192] width 7 height 7
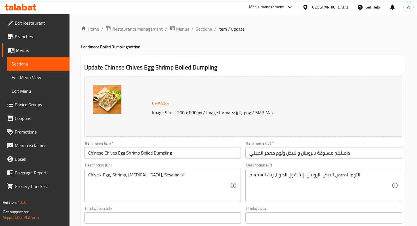
click at [44, 107] on span "Choice Groups" at bounding box center [40, 104] width 50 height 7
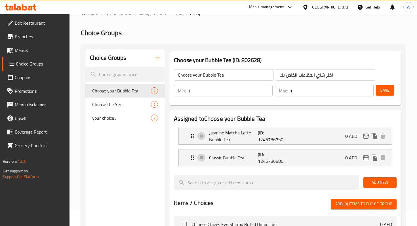
scroll to position [16, 0]
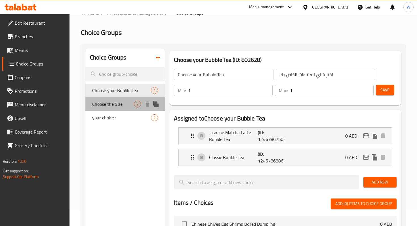
click at [116, 104] on span "Choose the Size" at bounding box center [113, 104] width 42 height 7
type input "Choose the Size"
type input "اختر الحجم"
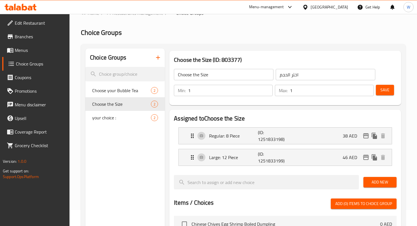
click at [45, 65] on span "Choice Groups" at bounding box center [40, 63] width 49 height 7
click at [43, 51] on span "Menus" at bounding box center [40, 50] width 50 height 7
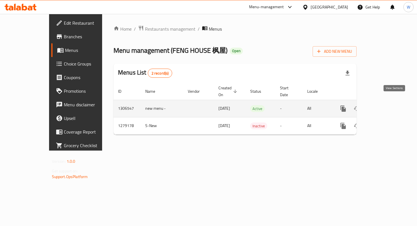
click at [386, 106] on icon "enhanced table" at bounding box center [383, 108] width 5 height 5
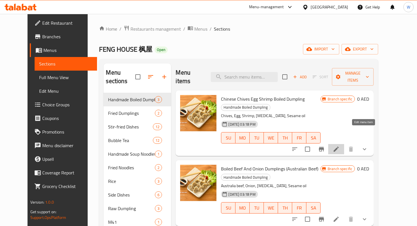
click at [339, 146] on icon at bounding box center [335, 149] width 7 height 7
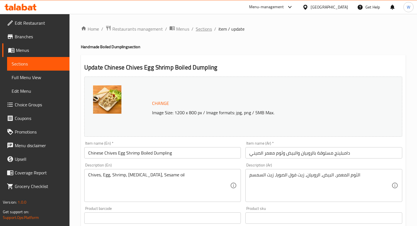
click at [207, 29] on span "Sections" at bounding box center [204, 29] width 16 height 7
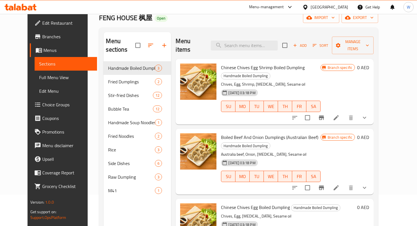
scroll to position [32, 0]
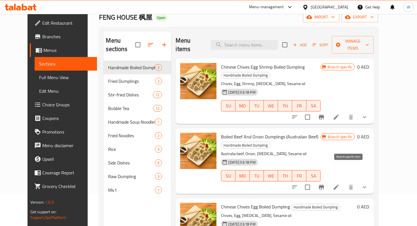
click at [324, 185] on icon "Branch-specific-item" at bounding box center [320, 187] width 5 height 5
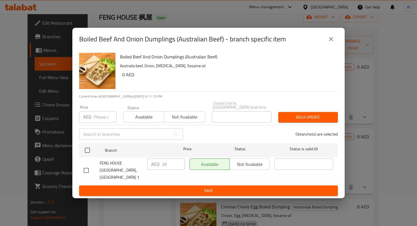
click at [85, 172] on input "checkbox" at bounding box center [86, 170] width 12 height 12
checkbox input "true"
drag, startPoint x: 173, startPoint y: 168, endPoint x: 151, endPoint y: 167, distance: 21.6
click at [151, 168] on div "AED 38 ​" at bounding box center [166, 163] width 38 height 11
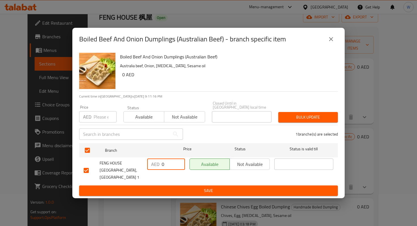
type input "0"
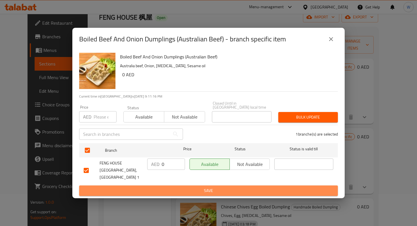
click at [174, 188] on span "Save" at bounding box center [208, 190] width 249 height 7
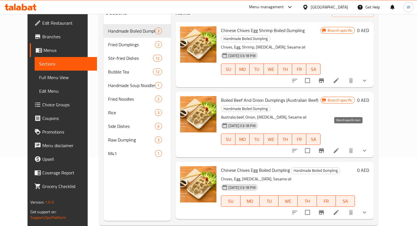
scroll to position [79, 0]
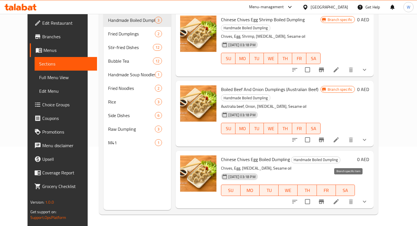
click at [324, 199] on icon "Branch-specific-item" at bounding box center [320, 201] width 5 height 5
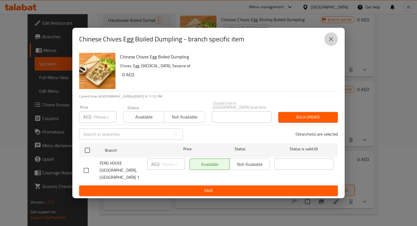
click at [332, 42] on icon "close" at bounding box center [330, 39] width 7 height 7
